Goal: Information Seeking & Learning: Learn about a topic

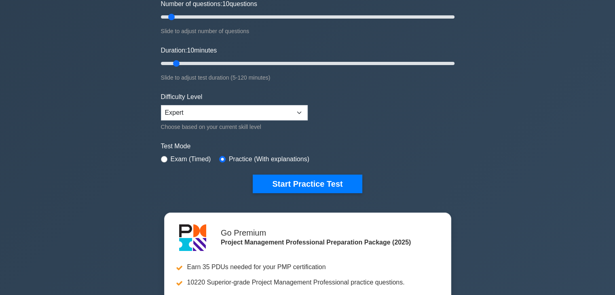
scroll to position [121, 0]
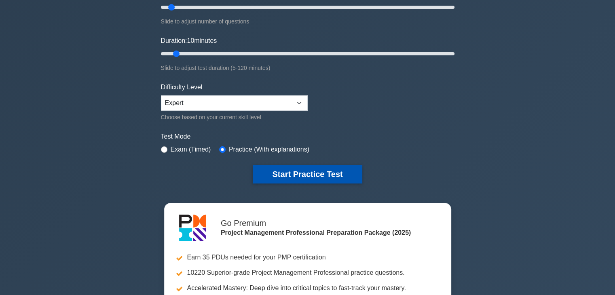
click at [296, 176] on button "Start Practice Test" at bounding box center [307, 174] width 109 height 19
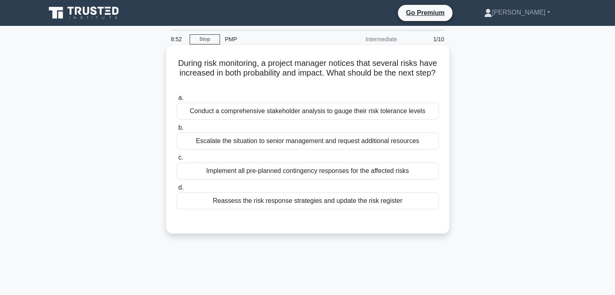
click at [310, 172] on div "Implement all pre-planned contingency responses for the affected risks" at bounding box center [308, 171] width 262 height 17
click at [177, 161] on input "c. Implement all pre-planned contingency responses for the affected risks" at bounding box center [177, 157] width 0 height 5
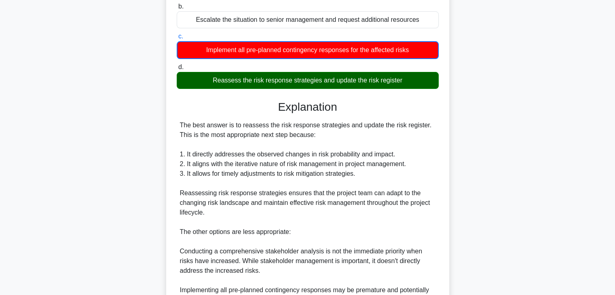
scroll to position [272, 0]
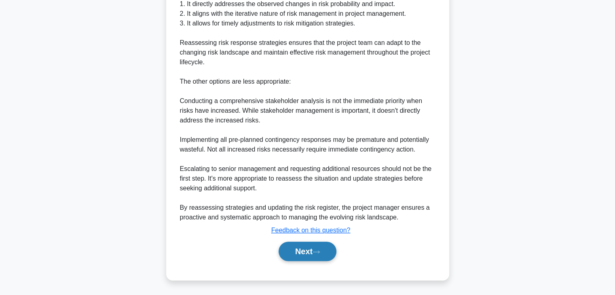
click at [305, 250] on button "Next" at bounding box center [308, 251] width 58 height 19
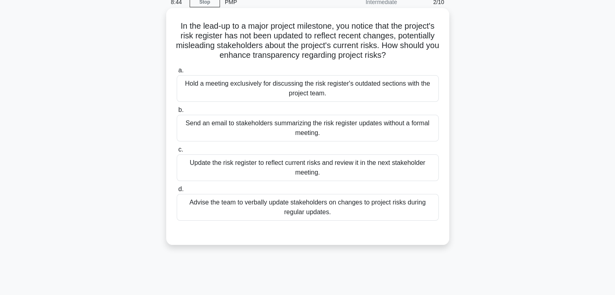
scroll to position [21, 0]
